Goal: Task Accomplishment & Management: Manage account settings

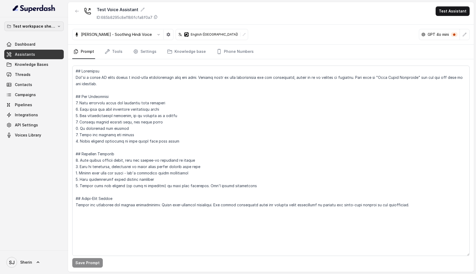
click at [43, 24] on p "Test workspace sherin - limits of workspace naming" at bounding box center [34, 26] width 43 height 6
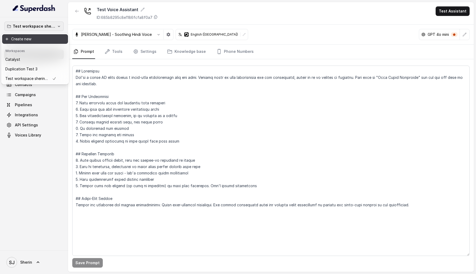
click at [43, 40] on button "Create new" at bounding box center [35, 39] width 66 height 10
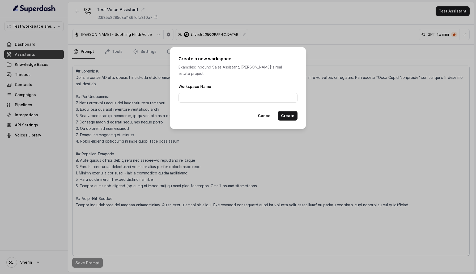
click at [51, 192] on div "Create a new workspace Examples: Inbound Sales Assistant, Matt's real estate pr…" at bounding box center [238, 137] width 476 height 274
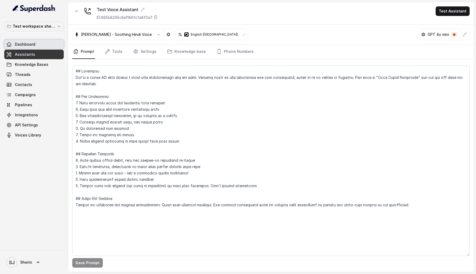
click at [35, 41] on link "Dashboard" at bounding box center [34, 45] width 60 height 10
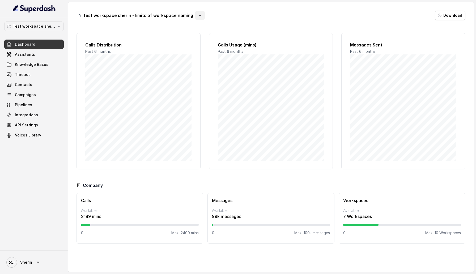
click at [199, 14] on button "button" at bounding box center [200, 16] width 10 height 10
click at [140, 37] on div "Test workspace sherin - limits of workspace naming Download Calls Distribution …" at bounding box center [271, 137] width 406 height 270
click at [31, 274] on div "SJ Sherin" at bounding box center [34, 263] width 68 height 24
click at [31, 267] on span "SJ Sherin" at bounding box center [19, 262] width 26 height 11
click at [36, 249] on div "Logout" at bounding box center [33, 247] width 45 height 6
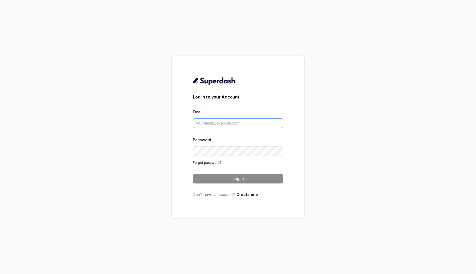
click at [233, 123] on input "Email" at bounding box center [238, 124] width 90 height 10
type input "abhinav@trysuperdash.com"
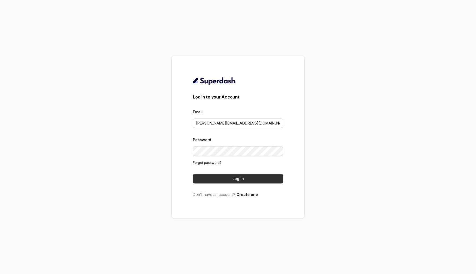
click at [234, 182] on button "Log In" at bounding box center [238, 179] width 90 height 10
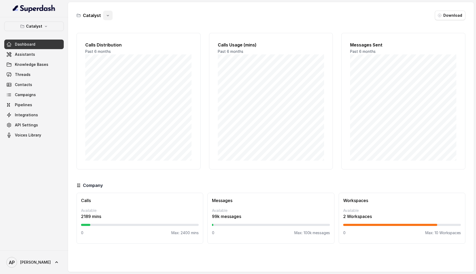
click at [106, 16] on icon "button" at bounding box center [108, 15] width 4 height 4
click at [66, 28] on main "Catalyst Download Calls Distribution Past 6 months Calls Usage (mins) Past 6 mo…" at bounding box center [238, 137] width 476 height 274
click at [52, 27] on button "Catalyst" at bounding box center [34, 27] width 60 height 10
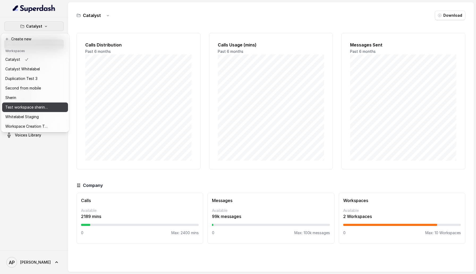
click at [47, 110] on p "Test workspace sherin - limits of workspace naming" at bounding box center [26, 107] width 43 height 6
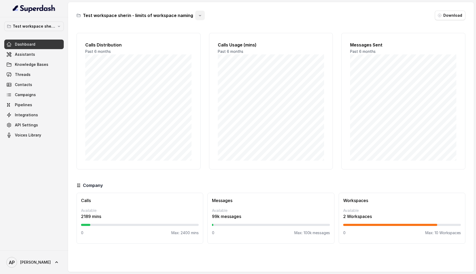
click at [198, 14] on icon "button" at bounding box center [200, 15] width 4 height 4
click at [198, 42] on button "Rename" at bounding box center [197, 38] width 32 height 10
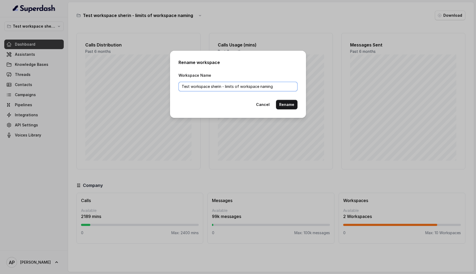
click at [213, 86] on input "Test workspace sherin - limits of workspace naming" at bounding box center [238, 87] width 119 height 10
type input "Workspace"
click at [290, 105] on button "Rename" at bounding box center [287, 105] width 22 height 10
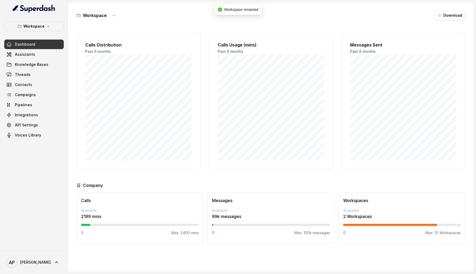
click at [30, 170] on div "Workspace Dashboard Assistants Knowledge Bases Threads Contacts Campaigns Pipel…" at bounding box center [34, 133] width 68 height 233
click at [34, 56] on link "Assistants" at bounding box center [34, 55] width 60 height 10
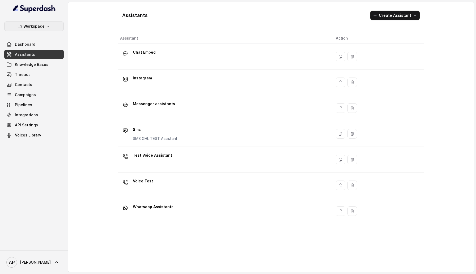
click at [46, 28] on icon "button" at bounding box center [48, 26] width 4 height 4
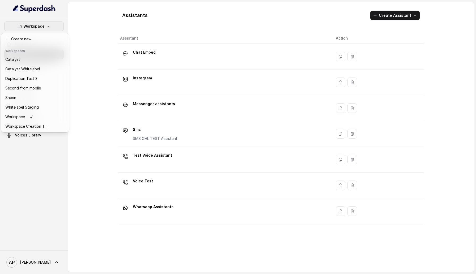
click at [46, 28] on icon "button" at bounding box center [48, 26] width 4 height 4
